Goal: Task Accomplishment & Management: Use online tool/utility

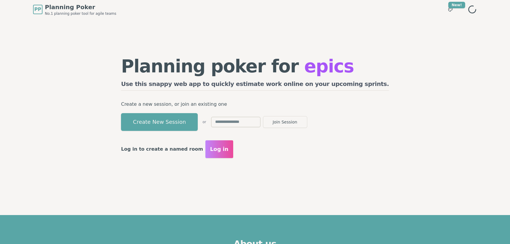
click at [198, 120] on button "Create New Session" at bounding box center [159, 122] width 77 height 18
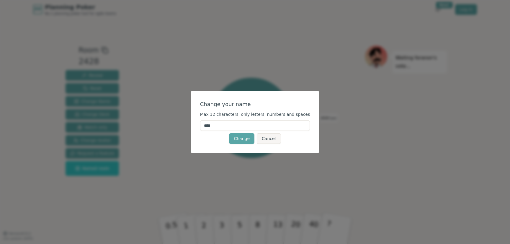
drag, startPoint x: 227, startPoint y: 124, endPoint x: 207, endPoint y: 123, distance: 20.7
click at [207, 124] on input "****" at bounding box center [255, 125] width 110 height 11
type input "******"
click at [234, 137] on button "Change" at bounding box center [241, 138] width 25 height 11
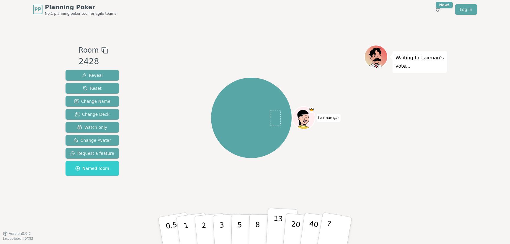
click at [275, 226] on p "13" at bounding box center [277, 230] width 11 height 32
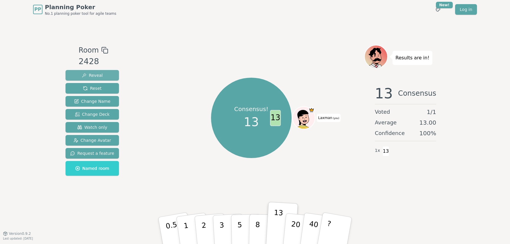
click at [101, 75] on button "Reveal" at bounding box center [91, 75] width 53 height 11
click at [92, 85] on span "Reset" at bounding box center [92, 88] width 19 height 6
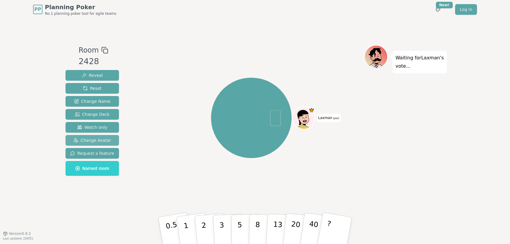
click at [87, 139] on span "Change Avatar" at bounding box center [92, 140] width 38 height 6
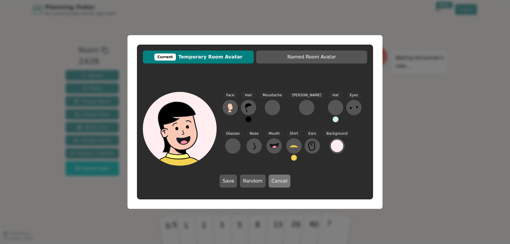
click at [275, 181] on button "Cancel" at bounding box center [279, 180] width 22 height 13
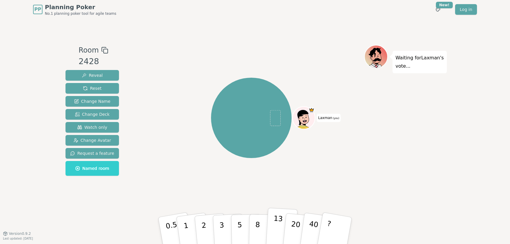
click at [278, 222] on p "13" at bounding box center [277, 230] width 11 height 32
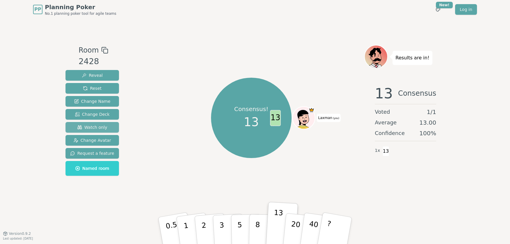
click at [92, 128] on span "Watch only" at bounding box center [92, 127] width 30 height 6
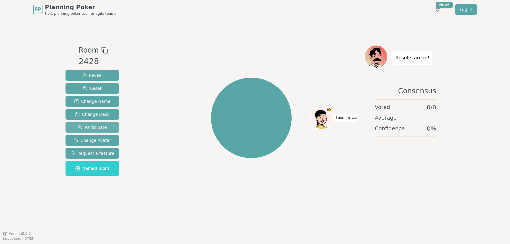
click at [95, 127] on span "Participate" at bounding box center [92, 127] width 29 height 6
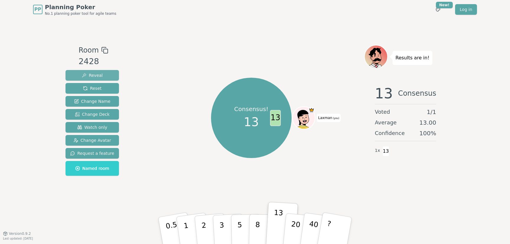
click at [92, 75] on span "Reveal" at bounding box center [92, 75] width 21 height 6
click at [275, 226] on p "13" at bounding box center [277, 230] width 11 height 32
click at [262, 227] on button "8" at bounding box center [264, 230] width 30 height 45
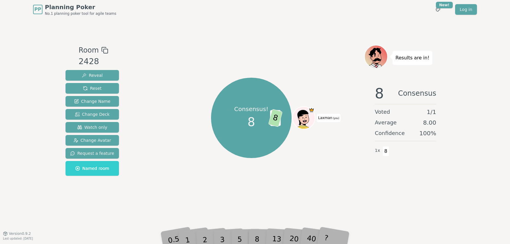
click at [239, 233] on div "5" at bounding box center [246, 230] width 18 height 21
click at [99, 73] on span "Reveal" at bounding box center [92, 75] width 21 height 6
click at [98, 88] on span "Reset" at bounding box center [92, 88] width 19 height 6
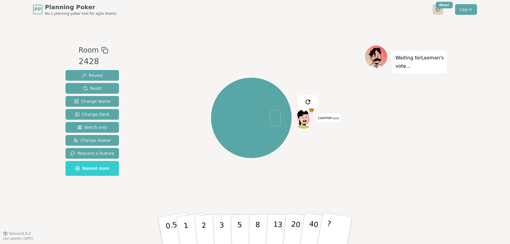
click at [442, 9] on html "PP Planning Poker No.1 planning poker tool for agile teams Toggle theme New! Lo…" at bounding box center [255, 122] width 510 height 244
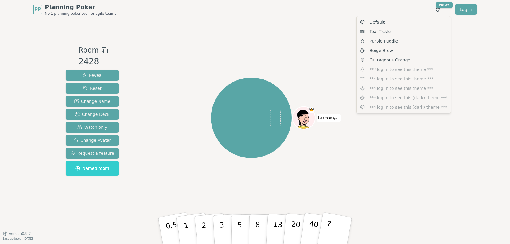
click at [317, 52] on html "PP Planning Poker No.1 planning poker tool for agile teams Toggle theme New! Lo…" at bounding box center [255, 122] width 510 height 244
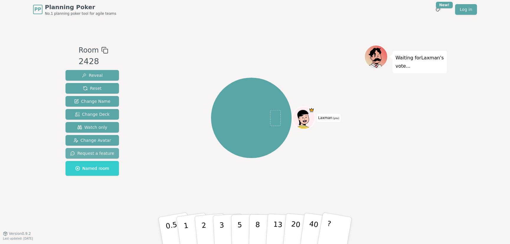
click at [100, 151] on span "Request a feature" at bounding box center [92, 153] width 44 height 6
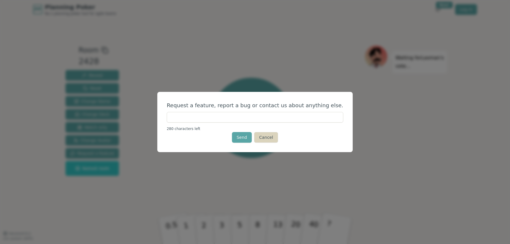
click at [267, 140] on button "Cancel" at bounding box center [266, 137] width 24 height 11
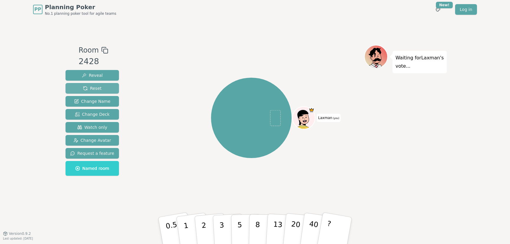
click at [80, 90] on button "Reset" at bounding box center [91, 88] width 53 height 11
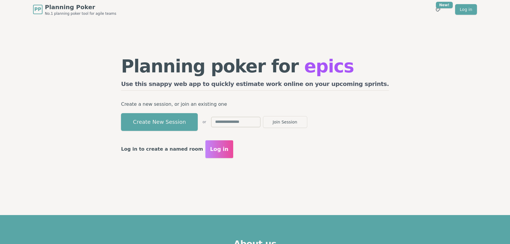
click at [260, 122] on input "text" at bounding box center [236, 121] width 50 height 11
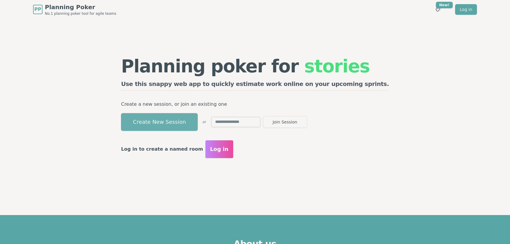
click at [198, 122] on button "Create New Session" at bounding box center [159, 122] width 77 height 18
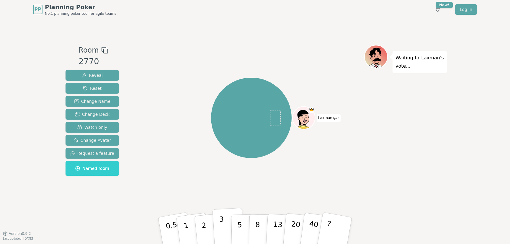
click at [227, 225] on button "3" at bounding box center [228, 230] width 32 height 46
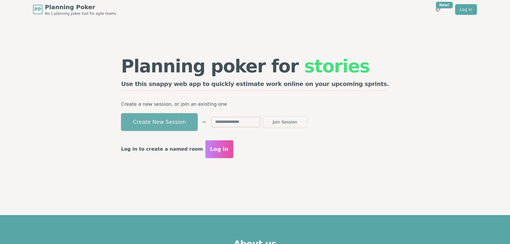
click at [175, 121] on button "Create New Session" at bounding box center [159, 122] width 77 height 18
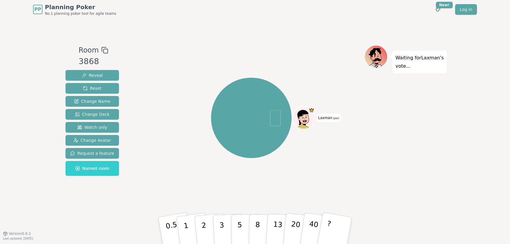
click at [301, 118] on icon at bounding box center [300, 118] width 4 height 3
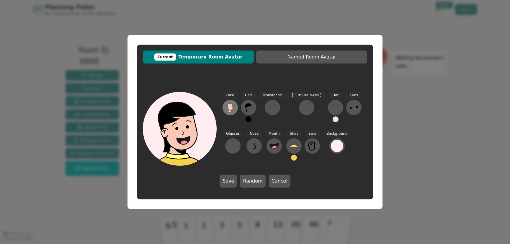
click at [230, 107] on icon at bounding box center [229, 106] width 5 height 6
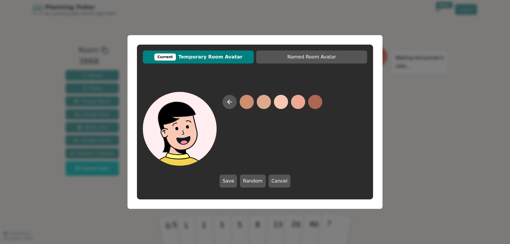
click at [282, 102] on button at bounding box center [281, 102] width 14 height 14
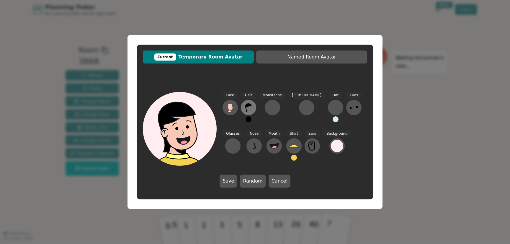
click at [251, 106] on icon at bounding box center [248, 107] width 9 height 9
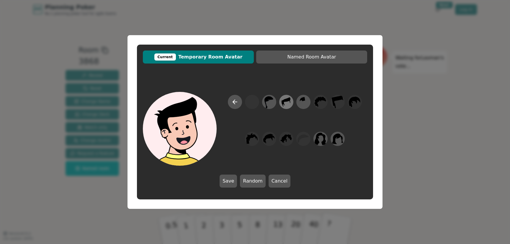
click at [285, 102] on icon at bounding box center [286, 101] width 12 height 13
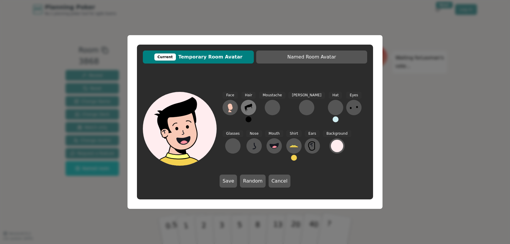
click at [249, 105] on icon at bounding box center [247, 108] width 7 height 8
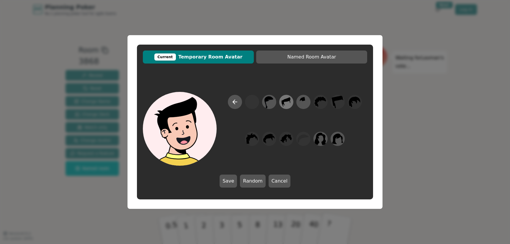
click at [288, 102] on icon at bounding box center [286, 101] width 12 height 13
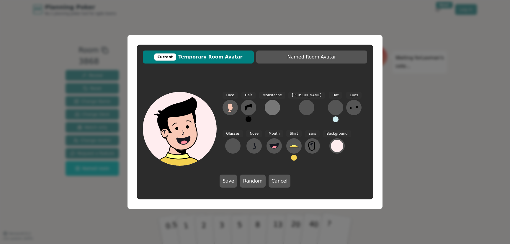
click at [270, 104] on div at bounding box center [271, 107] width 9 height 9
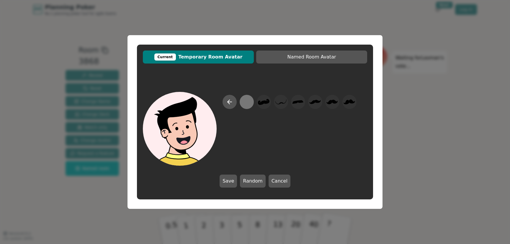
click at [246, 105] on div at bounding box center [247, 101] width 12 height 13
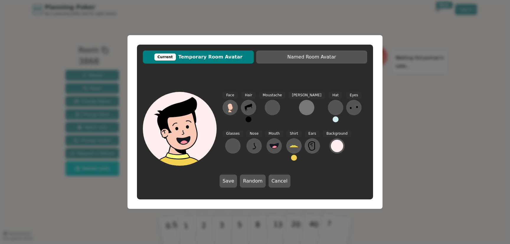
click at [302, 105] on div at bounding box center [306, 107] width 9 height 9
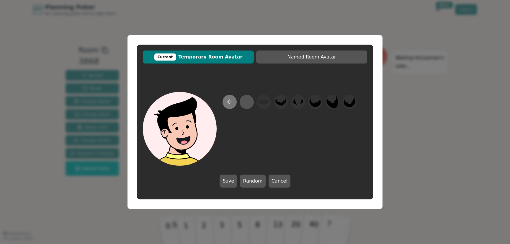
click at [233, 100] on icon at bounding box center [229, 101] width 7 height 7
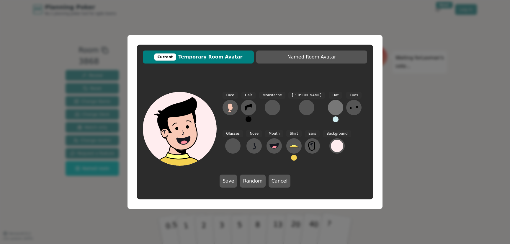
click at [331, 104] on div at bounding box center [335, 107] width 9 height 9
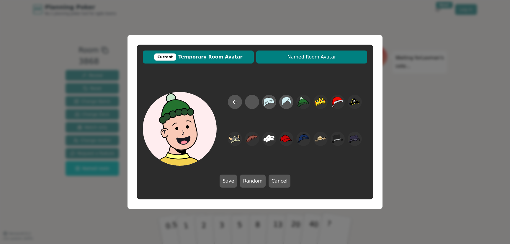
click at [306, 57] on span "Named Room Avatar" at bounding box center [311, 56] width 105 height 7
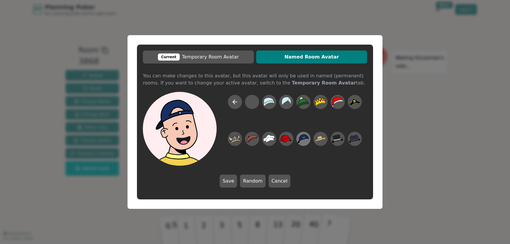
click at [304, 138] on icon at bounding box center [303, 138] width 12 height 9
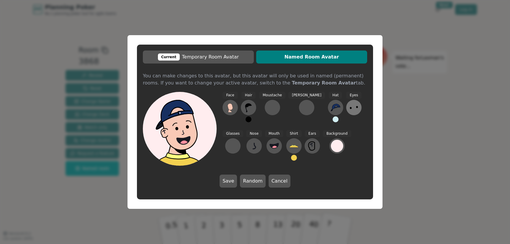
click at [349, 109] on icon at bounding box center [353, 107] width 9 height 9
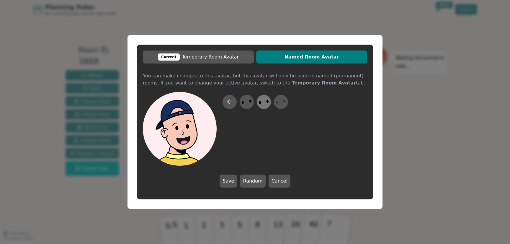
click at [266, 101] on icon at bounding box center [264, 101] width 12 height 13
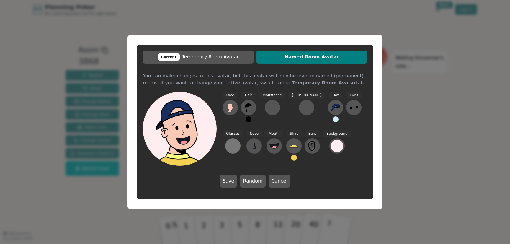
click at [237, 141] on div at bounding box center [232, 145] width 9 height 9
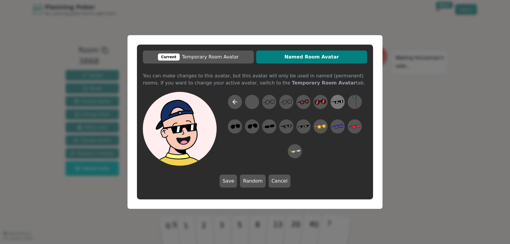
click at [341, 103] on icon at bounding box center [337, 101] width 12 height 13
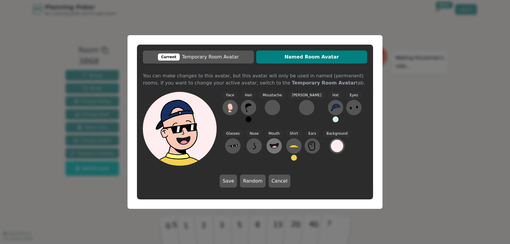
click at [269, 142] on icon at bounding box center [273, 145] width 9 height 9
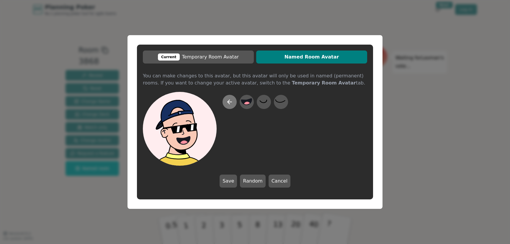
click at [226, 102] on icon at bounding box center [229, 101] width 7 height 7
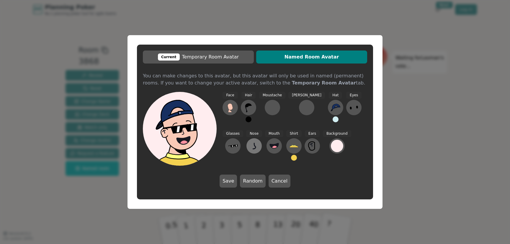
click at [249, 142] on icon at bounding box center [253, 145] width 9 height 9
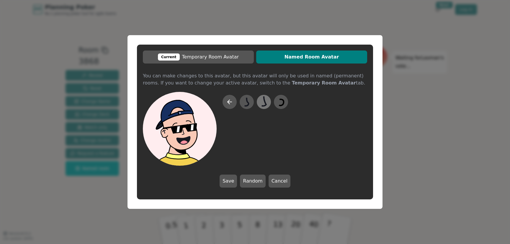
click at [269, 99] on div at bounding box center [263, 101] width 17 height 19
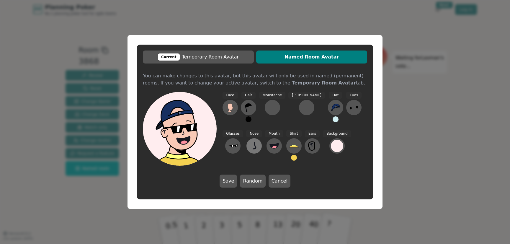
click at [249, 150] on icon at bounding box center [253, 145] width 9 height 9
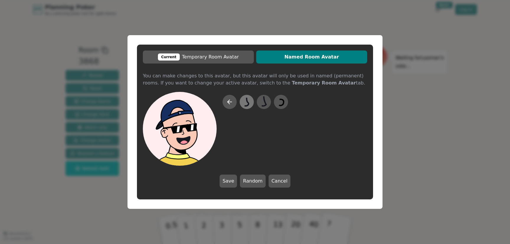
click at [248, 101] on icon at bounding box center [246, 101] width 4 height 8
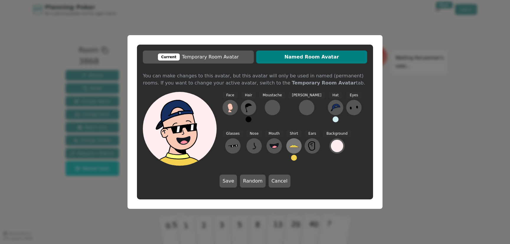
click at [286, 144] on button at bounding box center [293, 145] width 15 height 15
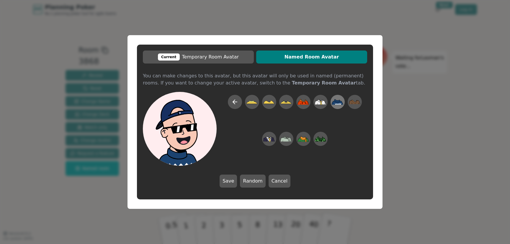
click at [337, 102] on icon at bounding box center [337, 102] width 12 height 6
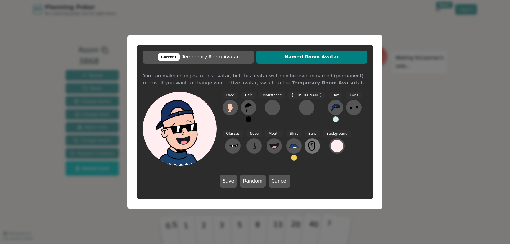
click at [307, 144] on icon at bounding box center [311, 145] width 9 height 9
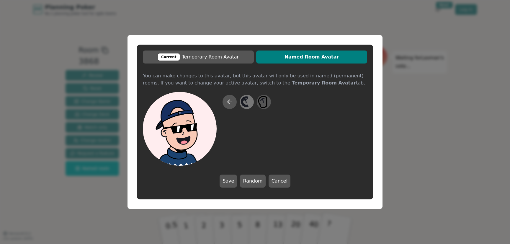
click at [249, 102] on icon at bounding box center [247, 101] width 12 height 13
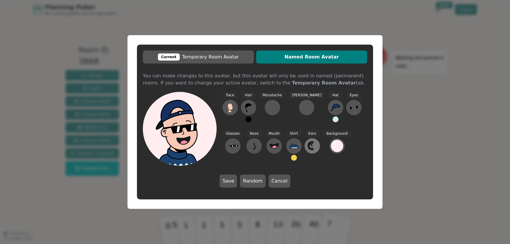
click at [311, 145] on icon at bounding box center [311, 145] width 1 height 3
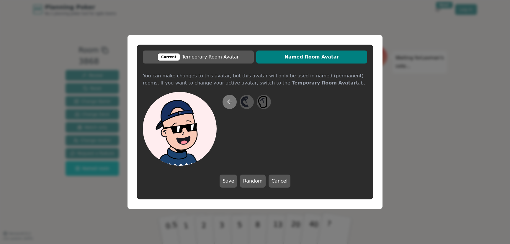
click at [229, 102] on icon at bounding box center [229, 102] width 4 height 0
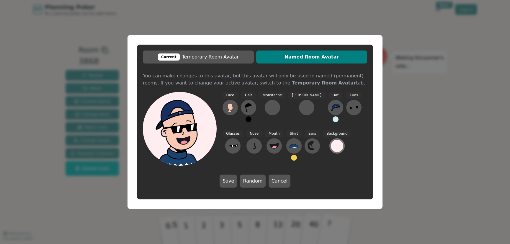
click at [331, 145] on div at bounding box center [337, 145] width 12 height 12
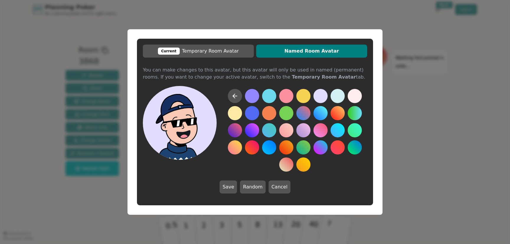
click at [315, 99] on button at bounding box center [320, 96] width 14 height 14
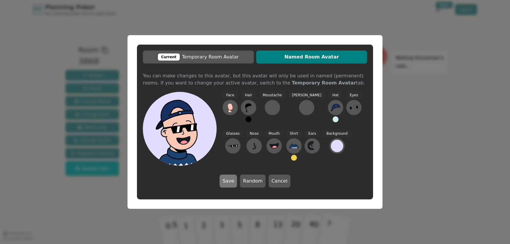
click at [229, 181] on button "Save" at bounding box center [227, 180] width 17 height 13
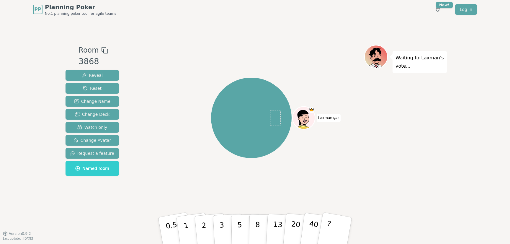
click at [305, 121] on icon at bounding box center [305, 121] width 4 height 2
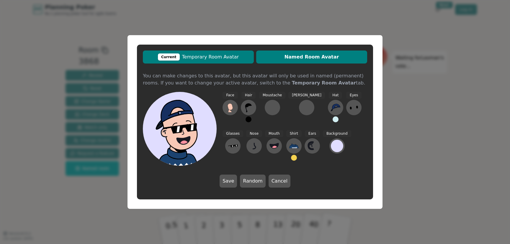
click at [228, 55] on span "Current Temporary Room Avatar" at bounding box center [198, 56] width 105 height 7
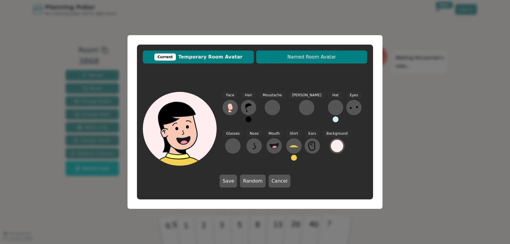
click at [313, 55] on span "Named Room Avatar" at bounding box center [311, 56] width 105 height 7
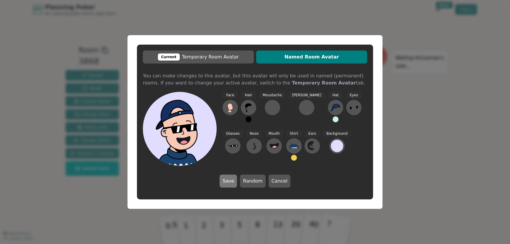
click at [229, 179] on button "Save" at bounding box center [227, 180] width 17 height 13
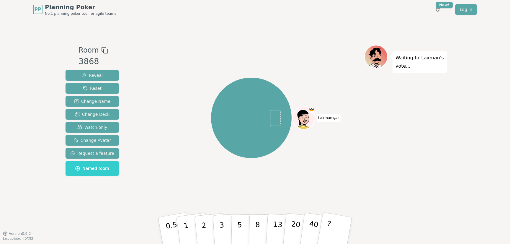
click at [304, 117] on icon at bounding box center [304, 117] width 22 height 2
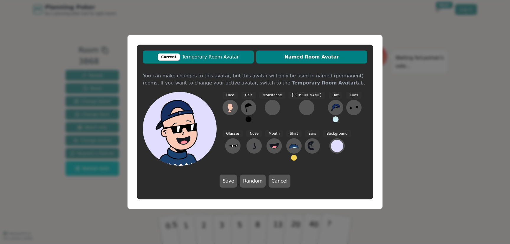
click at [217, 55] on span "Current Temporary Room Avatar" at bounding box center [198, 56] width 105 height 7
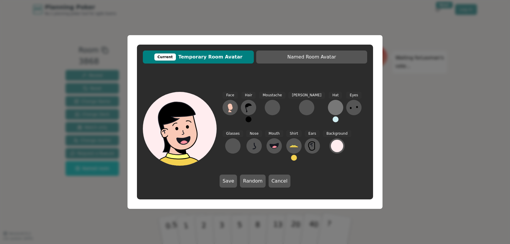
click at [331, 109] on div at bounding box center [335, 107] width 9 height 9
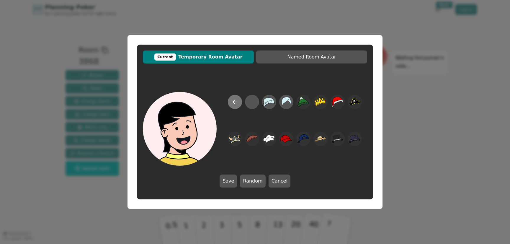
click at [239, 101] on button at bounding box center [235, 102] width 14 height 14
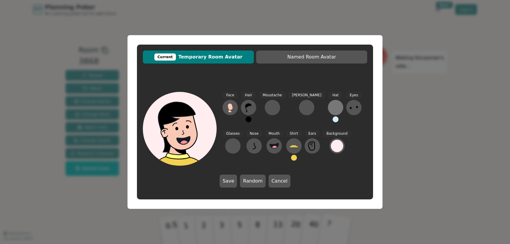
click at [331, 107] on div at bounding box center [335, 107] width 9 height 9
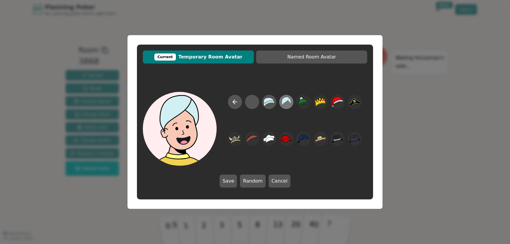
click at [288, 101] on icon at bounding box center [286, 101] width 12 height 13
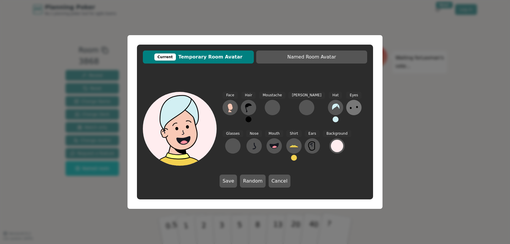
click at [349, 107] on icon at bounding box center [353, 107] width 9 height 9
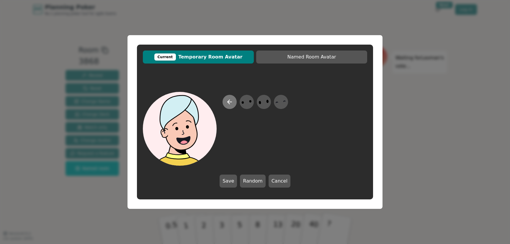
click at [231, 102] on icon at bounding box center [229, 102] width 4 height 0
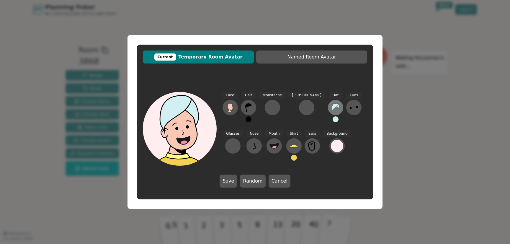
click at [331, 108] on icon at bounding box center [335, 107] width 9 height 9
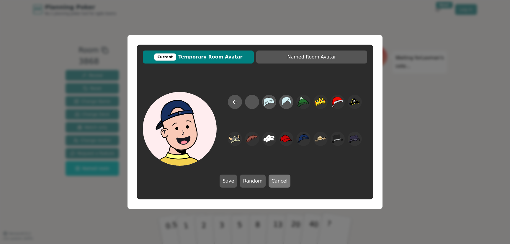
click at [280, 181] on button "Cancel" at bounding box center [279, 180] width 22 height 13
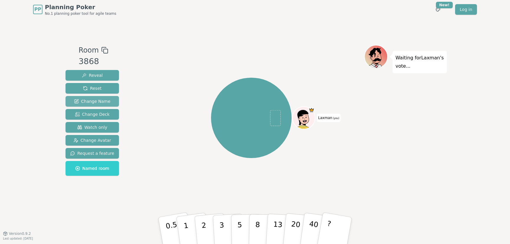
click at [101, 103] on span "Change Name" at bounding box center [92, 101] width 36 height 6
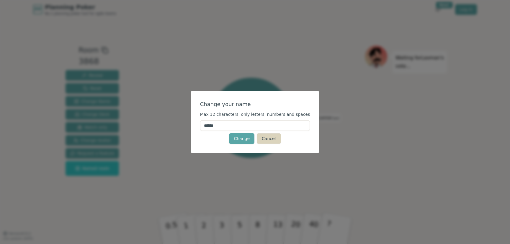
click at [264, 138] on button "Cancel" at bounding box center [269, 138] width 24 height 11
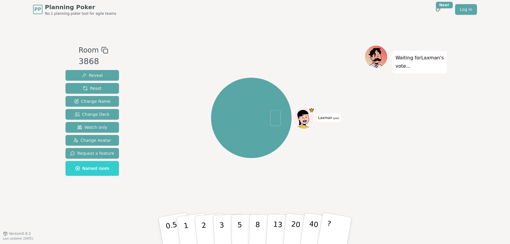
click at [398, 59] on p "Waiting for Laxman 's vote..." at bounding box center [419, 62] width 48 height 17
click at [303, 119] on icon at bounding box center [304, 119] width 2 height 2
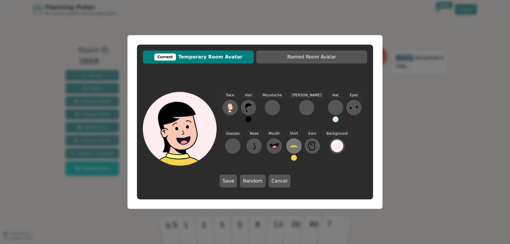
click at [289, 141] on icon at bounding box center [293, 145] width 9 height 9
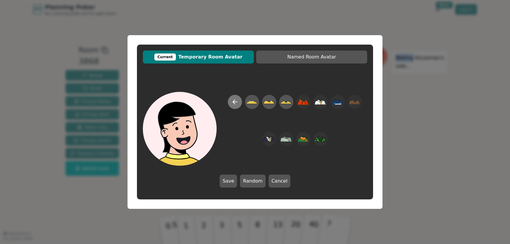
click at [236, 102] on icon at bounding box center [234, 101] width 7 height 7
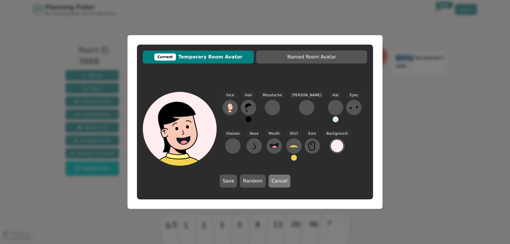
click at [280, 184] on button "Cancel" at bounding box center [279, 180] width 22 height 13
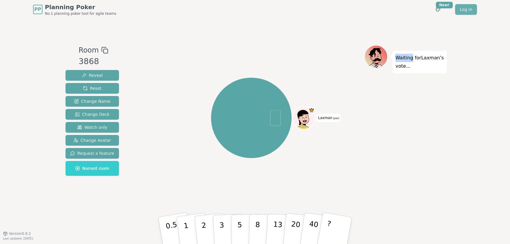
click at [463, 13] on link "Log in" at bounding box center [466, 9] width 22 height 11
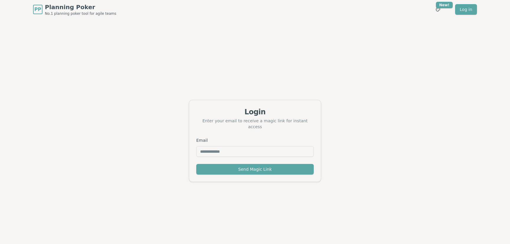
click at [230, 150] on input "Email" at bounding box center [254, 151] width 117 height 11
type input "**********"
click at [248, 164] on button "Send Magic Link" at bounding box center [254, 169] width 117 height 11
drag, startPoint x: 246, startPoint y: 146, endPoint x: 192, endPoint y: 145, distance: 54.3
click at [192, 145] on div "**********" at bounding box center [255, 150] width 132 height 27
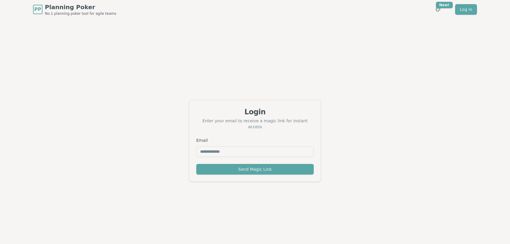
click at [265, 180] on div "Login Enter your email to receive a magic link for instant access Email Send Ma…" at bounding box center [255, 141] width 510 height 244
click at [387, 42] on div "Login Enter your email to receive a magic link for instant access Email Send Ma…" at bounding box center [255, 141] width 510 height 244
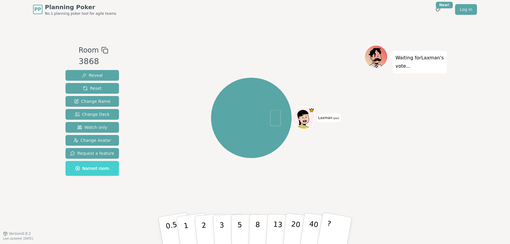
click at [95, 171] on button "Named room" at bounding box center [91, 168] width 53 height 15
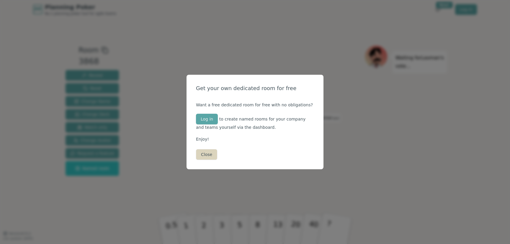
click at [206, 154] on button "Close" at bounding box center [206, 154] width 21 height 11
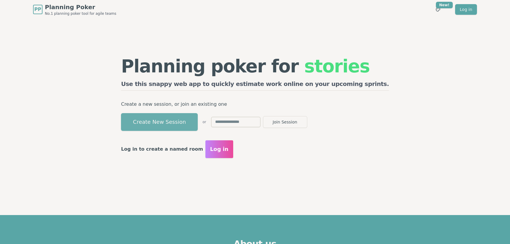
click at [198, 118] on button "Create New Session" at bounding box center [159, 122] width 77 height 18
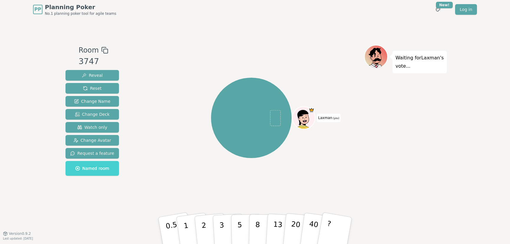
click at [98, 167] on span "Named room" at bounding box center [92, 168] width 34 height 6
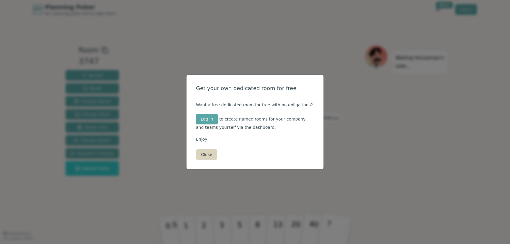
click at [206, 154] on button "Close" at bounding box center [206, 154] width 21 height 11
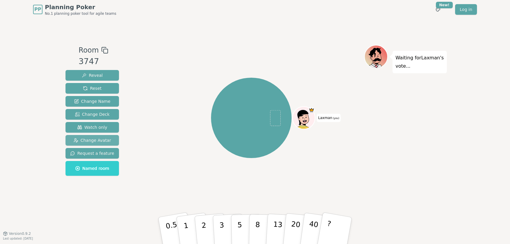
click at [93, 137] on button "Change Avatar" at bounding box center [91, 140] width 53 height 11
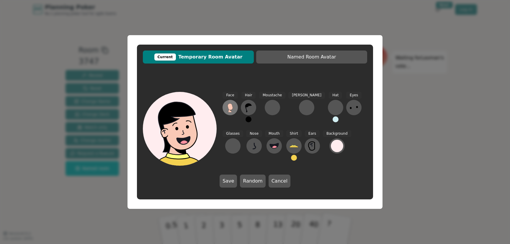
click at [229, 109] on icon at bounding box center [229, 106] width 5 height 6
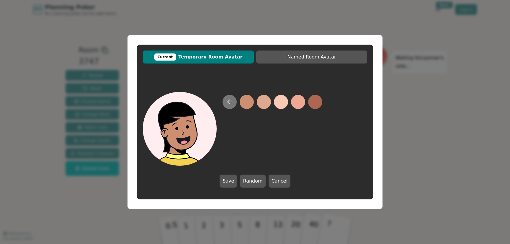
click at [226, 102] on button at bounding box center [229, 102] width 14 height 14
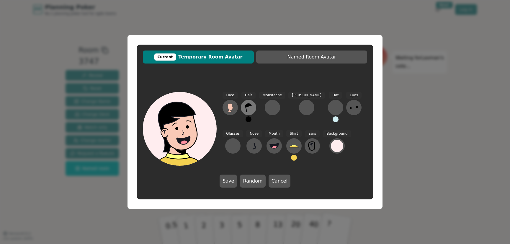
click at [249, 106] on icon at bounding box center [248, 107] width 9 height 9
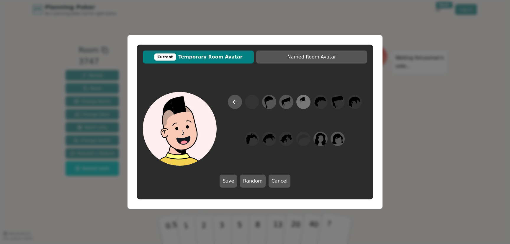
click at [304, 101] on icon at bounding box center [303, 101] width 12 height 13
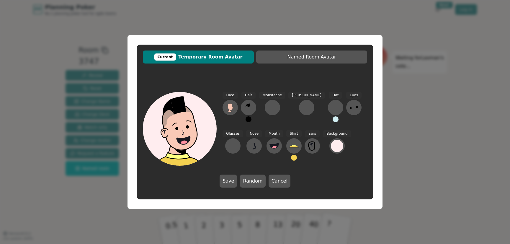
click at [290, 101] on div "Beard" at bounding box center [306, 109] width 37 height 35
click at [245, 106] on icon at bounding box center [248, 107] width 9 height 9
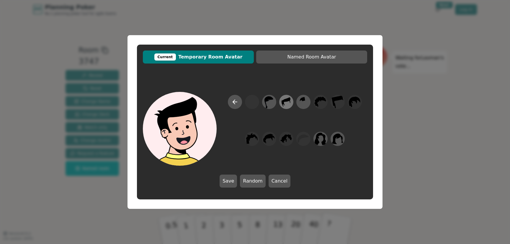
click at [284, 101] on icon at bounding box center [286, 101] width 9 height 9
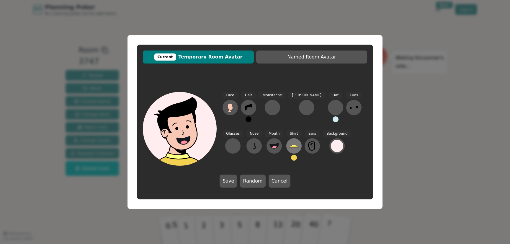
click at [289, 144] on icon at bounding box center [293, 145] width 9 height 9
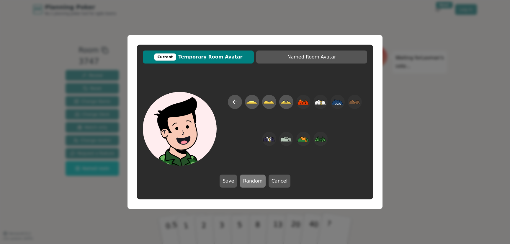
click at [256, 184] on button "Random" at bounding box center [252, 180] width 25 height 13
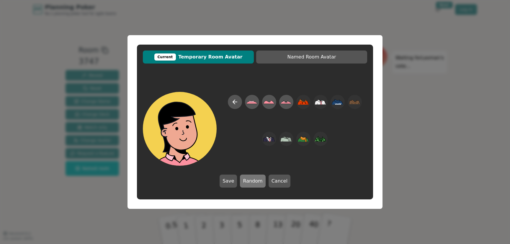
click at [256, 184] on button "Random" at bounding box center [252, 180] width 25 height 13
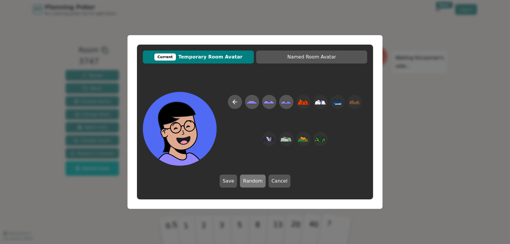
click at [256, 184] on button "Random" at bounding box center [252, 180] width 25 height 13
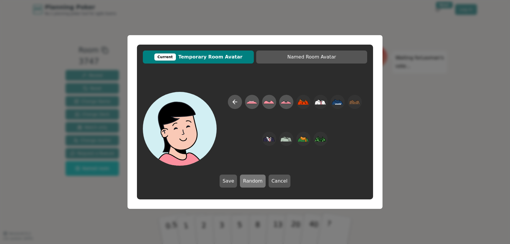
click at [256, 184] on button "Random" at bounding box center [252, 180] width 25 height 13
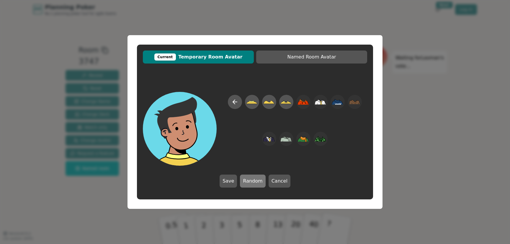
click at [256, 184] on button "Random" at bounding box center [252, 180] width 25 height 13
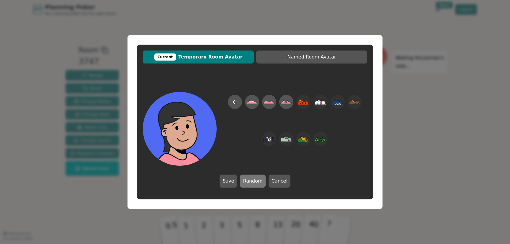
click at [256, 184] on button "Random" at bounding box center [252, 180] width 25 height 13
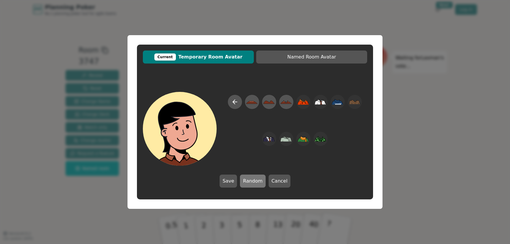
click at [256, 184] on button "Random" at bounding box center [252, 180] width 25 height 13
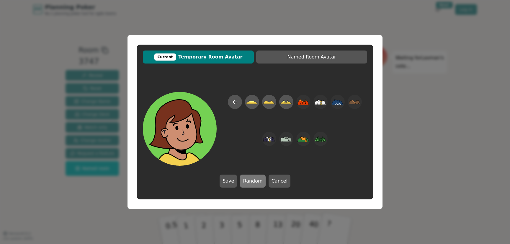
click at [256, 184] on button "Random" at bounding box center [252, 180] width 25 height 13
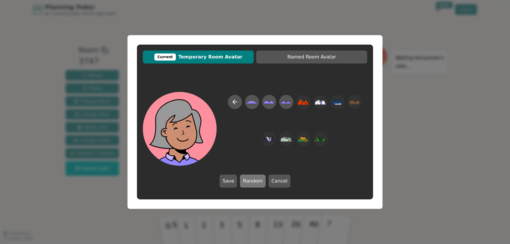
click at [256, 184] on button "Random" at bounding box center [252, 180] width 25 height 13
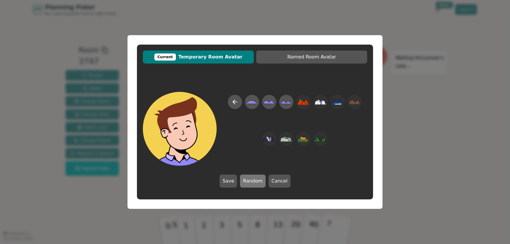
click at [256, 184] on button "Random" at bounding box center [252, 180] width 25 height 13
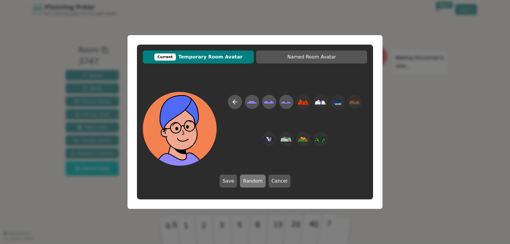
click at [249, 182] on button "Random" at bounding box center [252, 180] width 25 height 13
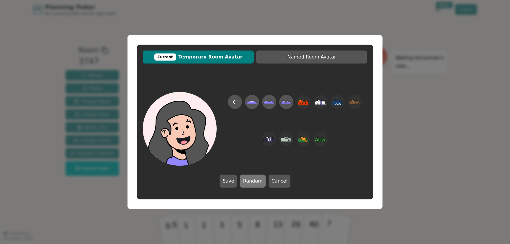
click at [249, 182] on button "Random" at bounding box center [252, 180] width 25 height 13
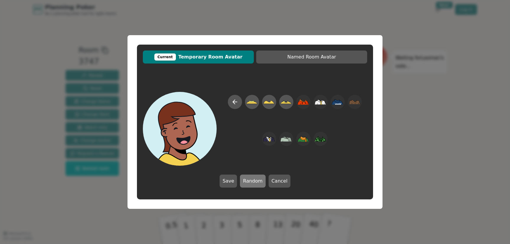
click at [249, 182] on button "Random" at bounding box center [252, 180] width 25 height 13
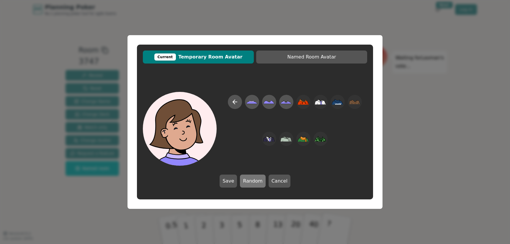
click at [249, 182] on button "Random" at bounding box center [252, 180] width 25 height 13
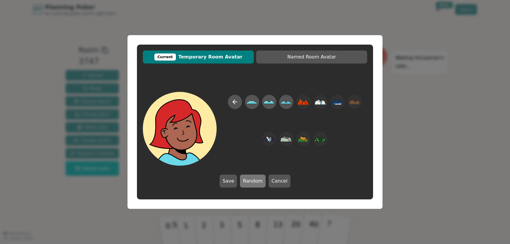
click at [249, 182] on button "Random" at bounding box center [252, 180] width 25 height 13
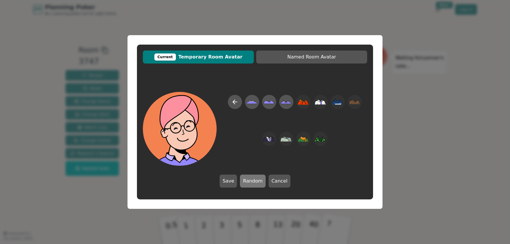
click at [249, 182] on button "Random" at bounding box center [252, 180] width 25 height 13
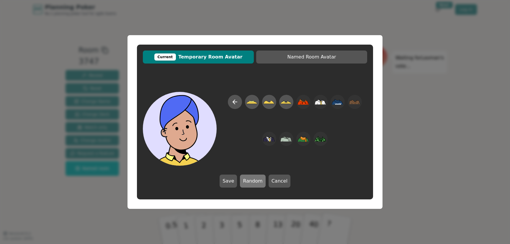
click at [249, 182] on button "Random" at bounding box center [252, 180] width 25 height 13
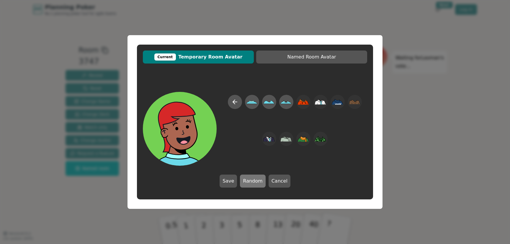
click at [249, 182] on button "Random" at bounding box center [252, 180] width 25 height 13
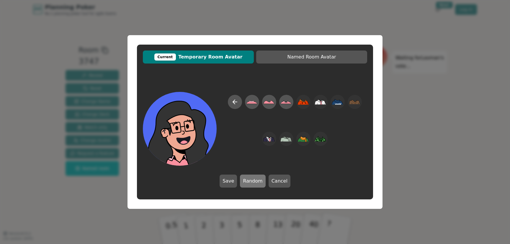
click at [249, 182] on button "Random" at bounding box center [252, 180] width 25 height 13
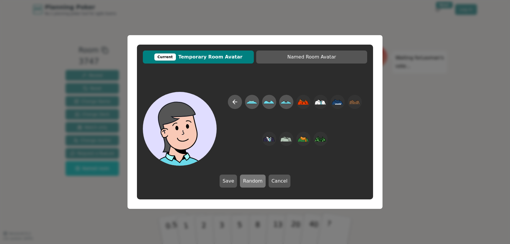
click at [249, 182] on button "Random" at bounding box center [252, 180] width 25 height 13
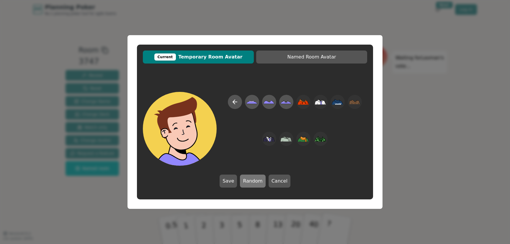
click at [252, 179] on button "Random" at bounding box center [252, 180] width 25 height 13
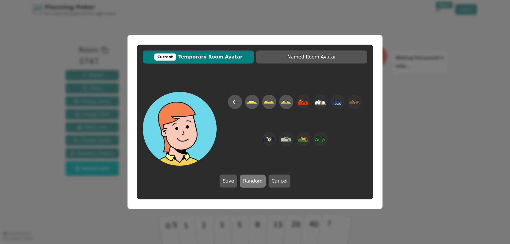
click at [252, 179] on button "Random" at bounding box center [252, 180] width 25 height 13
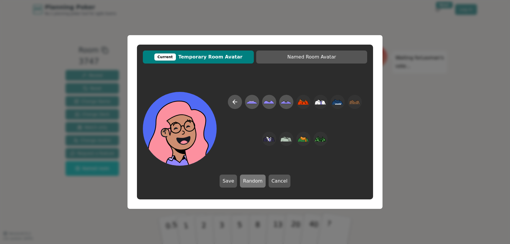
click at [252, 179] on button "Random" at bounding box center [252, 180] width 25 height 13
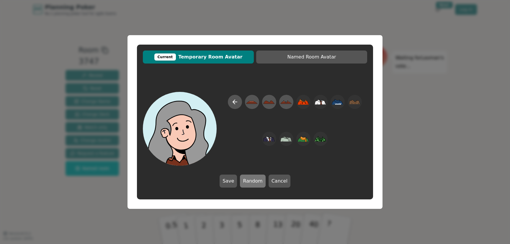
click at [252, 179] on button "Random" at bounding box center [252, 180] width 25 height 13
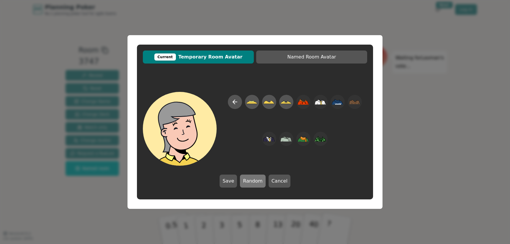
click at [252, 179] on button "Random" at bounding box center [252, 180] width 25 height 13
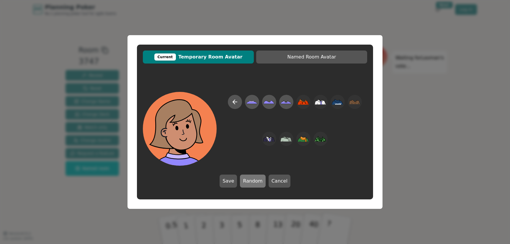
click at [252, 179] on button "Random" at bounding box center [252, 180] width 25 height 13
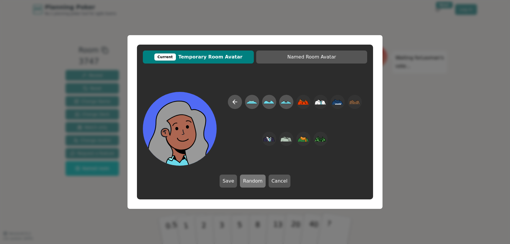
click at [252, 179] on button "Random" at bounding box center [252, 180] width 25 height 13
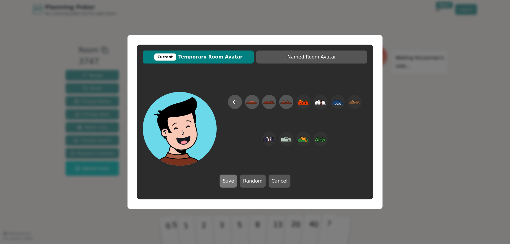
click at [232, 179] on button "Save" at bounding box center [227, 180] width 17 height 13
